Goal: Task Accomplishment & Management: Manage account settings

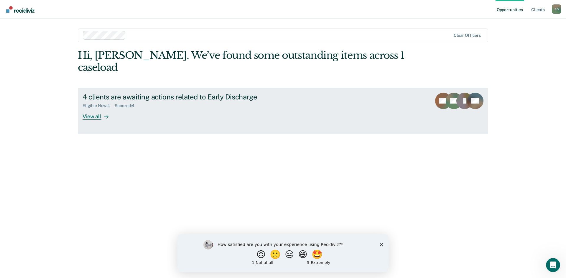
click at [98, 108] on div "View all" at bounding box center [98, 113] width 33 height 11
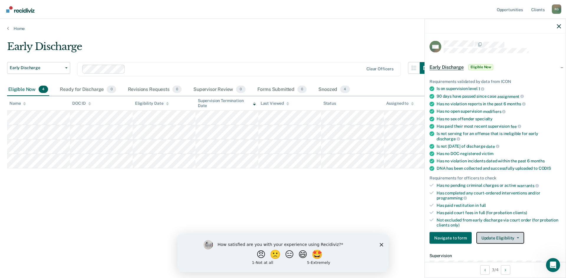
click at [503, 239] on button "Update Eligibility" at bounding box center [500, 238] width 48 height 12
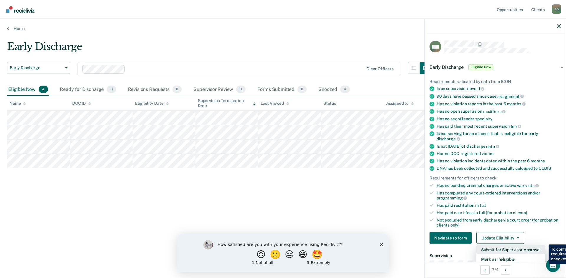
scroll to position [59, 0]
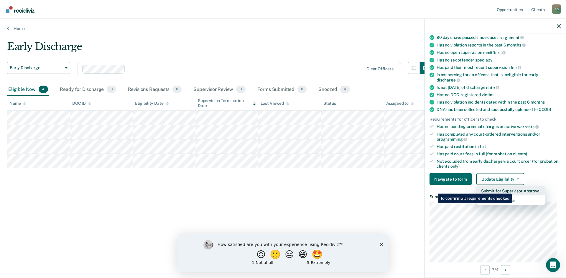
click at [512, 189] on button "Submit for Supervisor Approval" at bounding box center [510, 190] width 69 height 9
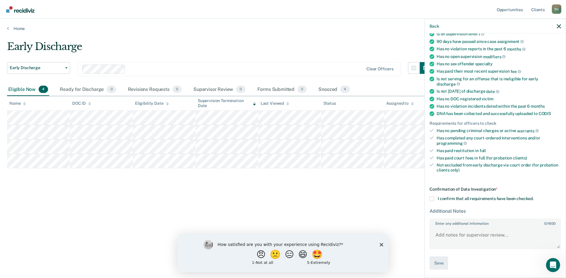
scroll to position [54, 0]
click at [432, 201] on span at bounding box center [431, 199] width 5 height 5
click at [533, 197] on input "I confirm that all requirements have been checked." at bounding box center [533, 197] width 0 height 0
click at [438, 264] on button "Save" at bounding box center [438, 263] width 19 height 13
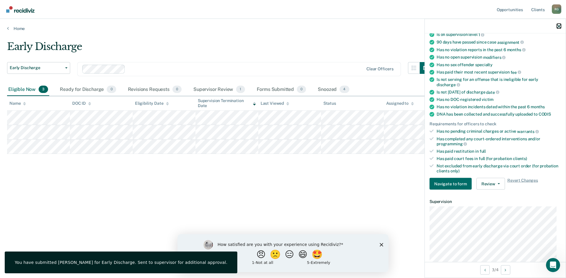
click at [559, 24] on icon "button" at bounding box center [558, 26] width 4 height 4
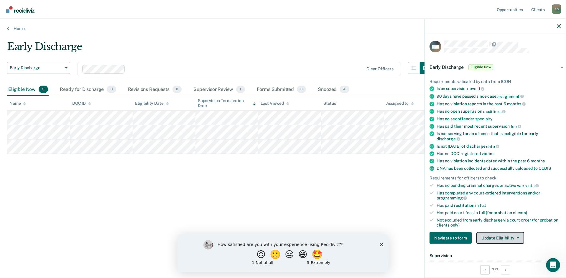
click at [503, 233] on button "Update Eligibility" at bounding box center [500, 238] width 48 height 12
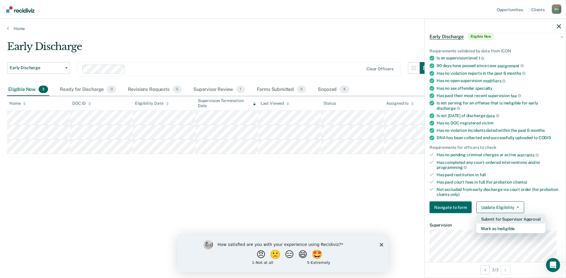
scroll to position [59, 0]
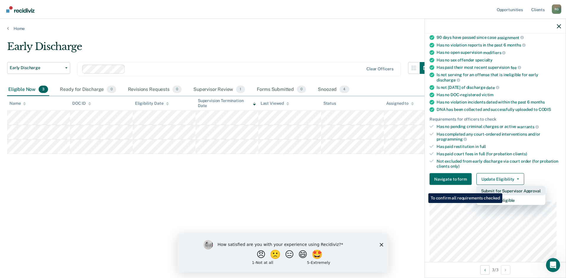
click at [503, 189] on button "Submit for Supervisor Approval" at bounding box center [510, 190] width 69 height 9
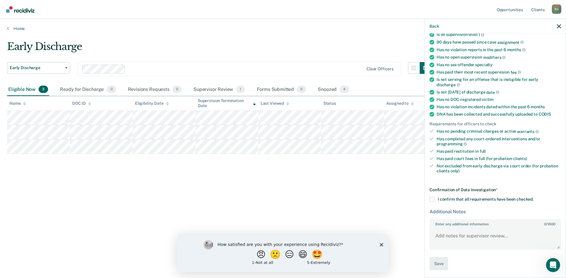
click at [435, 199] on label "I confirm that all requirements have been checked." at bounding box center [494, 199] width 131 height 5
click at [533, 197] on input "I confirm that all requirements have been checked." at bounding box center [533, 197] width 0 height 0
click at [437, 264] on button "Save" at bounding box center [438, 263] width 19 height 13
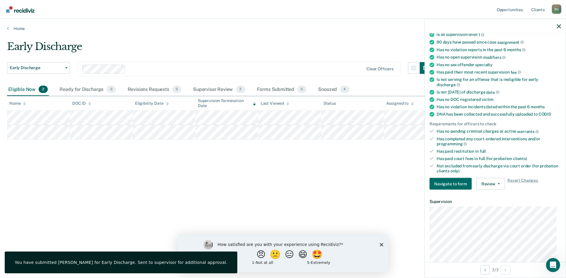
click at [249, 162] on div "Early Discharge Early Discharge Early Discharge Clear officers Eligible Now 2 R…" at bounding box center [282, 138] width 551 height 194
click at [558, 23] on div at bounding box center [494, 26] width 141 height 15
click at [559, 27] on icon "button" at bounding box center [558, 26] width 4 height 4
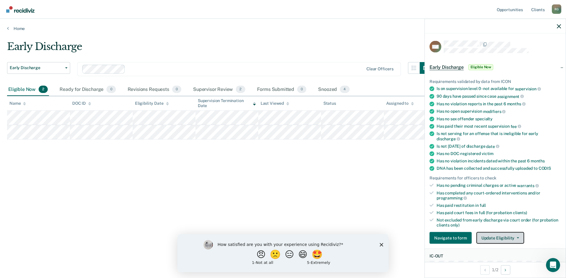
click at [487, 236] on button "Update Eligibility" at bounding box center [500, 238] width 48 height 12
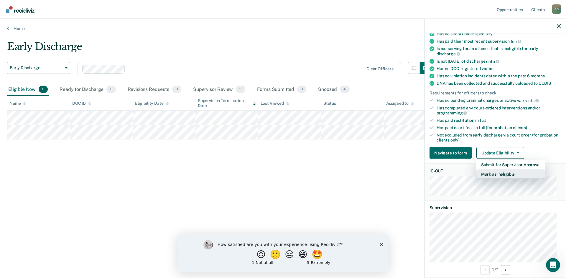
scroll to position [88, 0]
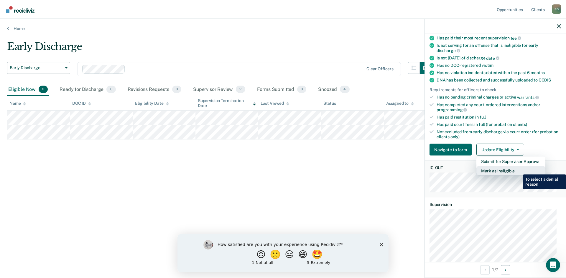
click at [518, 170] on button "Mark as Ineligible" at bounding box center [510, 170] width 69 height 9
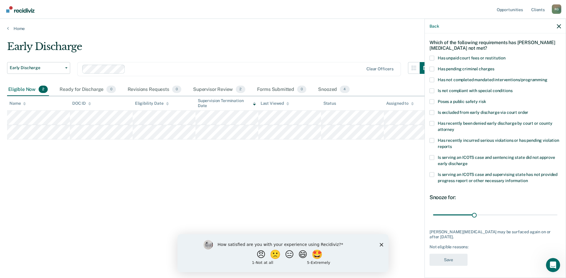
scroll to position [17, 0]
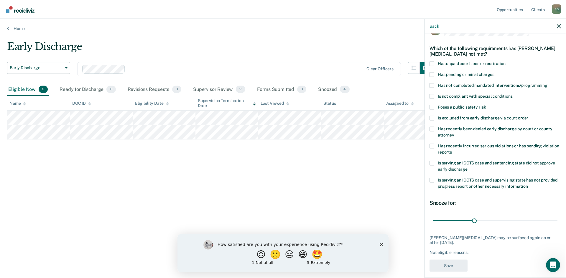
click at [435, 65] on label "Has unpaid court fees or restitution" at bounding box center [494, 64] width 131 height 6
click at [505, 61] on input "Has unpaid court fees or restitution" at bounding box center [505, 61] width 0 height 0
click at [431, 179] on span at bounding box center [431, 180] width 5 height 5
click at [528, 184] on input "Is serving an ICOTS case and supervising state has not provided progress report…" at bounding box center [528, 184] width 0 height 0
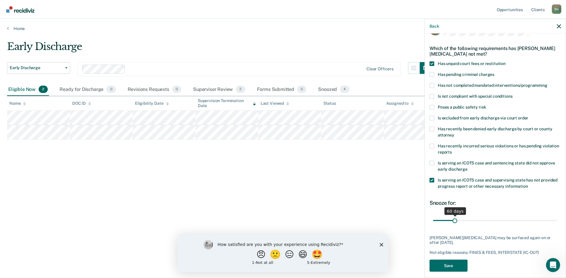
drag, startPoint x: 444, startPoint y: 220, endPoint x: 453, endPoint y: 219, distance: 9.2
click at [453, 219] on input "range" at bounding box center [495, 221] width 124 height 10
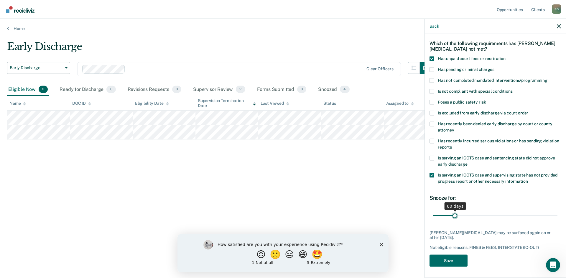
type input "60"
click at [454, 215] on input "range" at bounding box center [495, 216] width 124 height 10
click at [457, 257] on button "Save" at bounding box center [448, 261] width 38 height 12
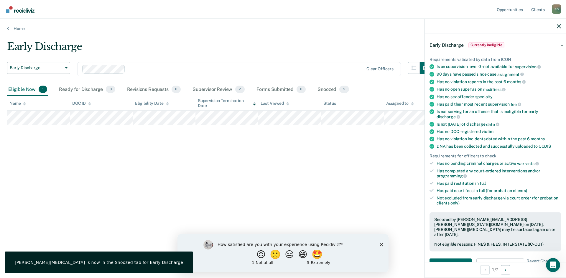
click at [556, 25] on div at bounding box center [494, 26] width 141 height 15
click at [560, 25] on icon "button" at bounding box center [558, 26] width 4 height 4
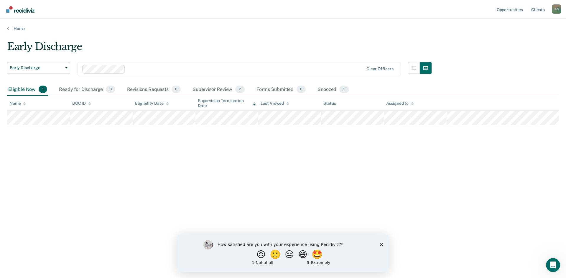
click at [381, 245] on polygon "Close survey" at bounding box center [381, 245] width 4 height 4
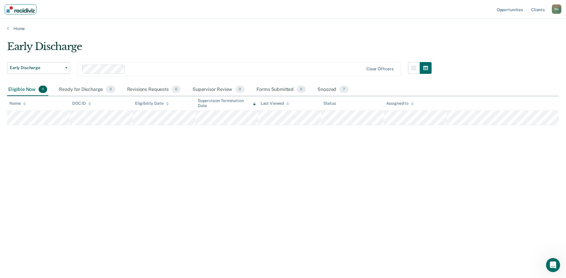
click at [21, 9] on img "Main navigation" at bounding box center [20, 9] width 28 height 6
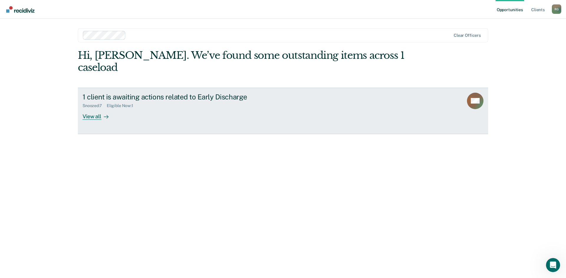
click at [93, 109] on link "1 client is awaiting actions related to Early Discharge Snoozed : 7 Eligible No…" at bounding box center [283, 111] width 410 height 47
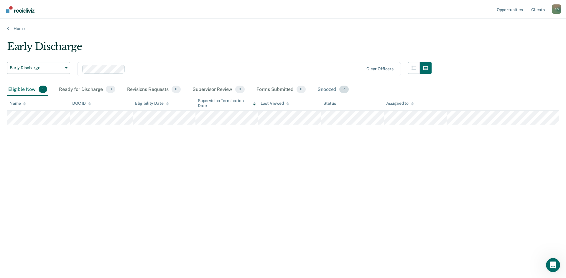
click at [329, 90] on div "Snoozed 7" at bounding box center [332, 89] width 33 height 13
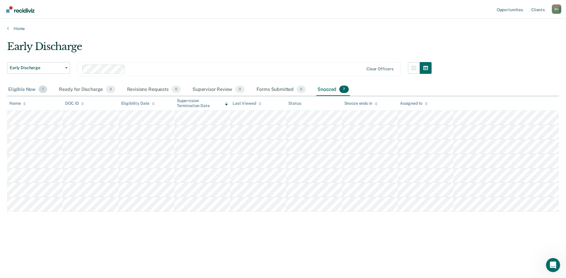
click at [32, 89] on div "Eligible Now 1" at bounding box center [27, 89] width 41 height 13
